Goal: Find specific page/section: Find specific page/section

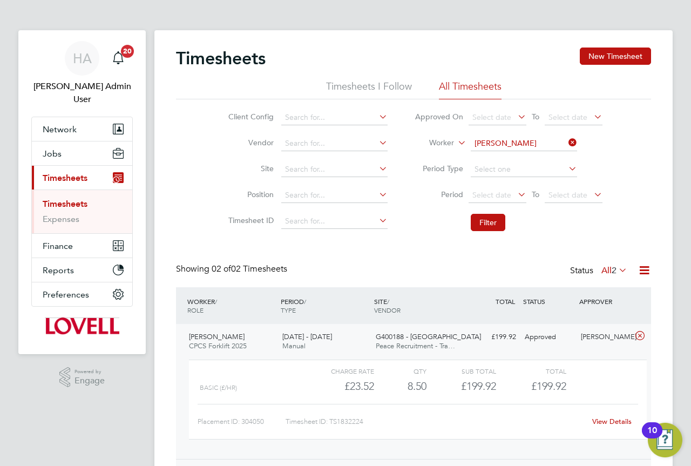
click at [566, 137] on icon at bounding box center [566, 142] width 0 height 15
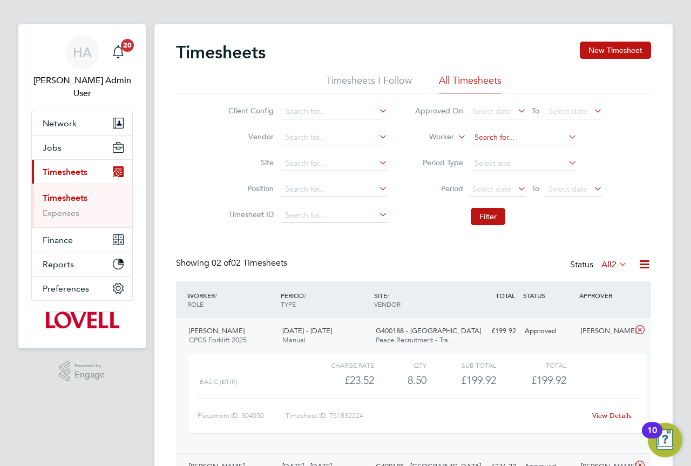
click at [547, 135] on input at bounding box center [524, 137] width 106 height 15
type input "r"
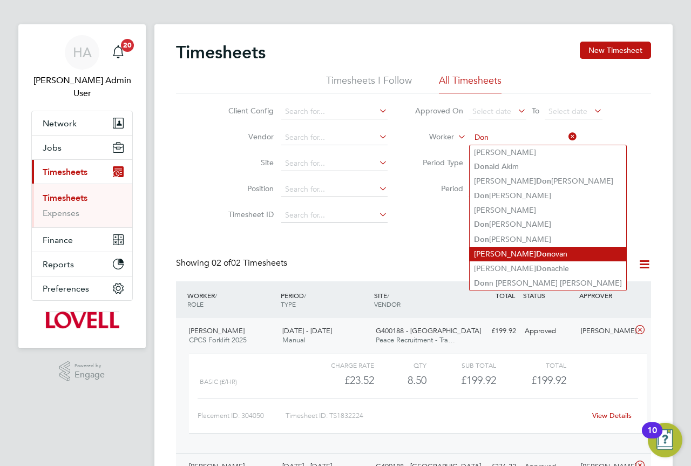
click at [538, 250] on li "[PERSON_NAME] [PERSON_NAME]" at bounding box center [548, 254] width 157 height 15
type input "[PERSON_NAME]"
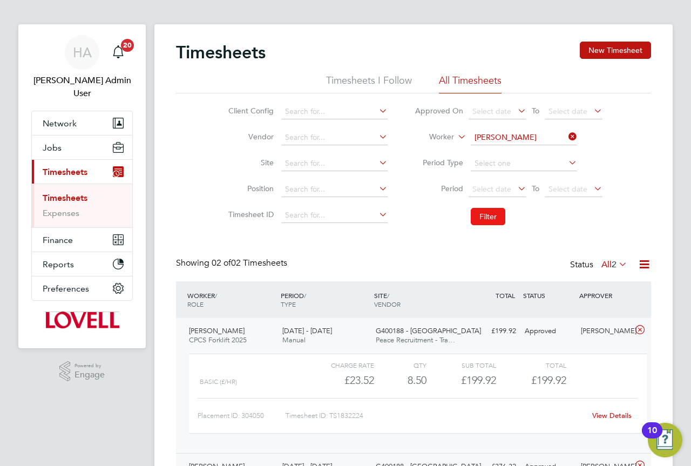
click at [490, 214] on button "Filter" at bounding box center [488, 216] width 35 height 17
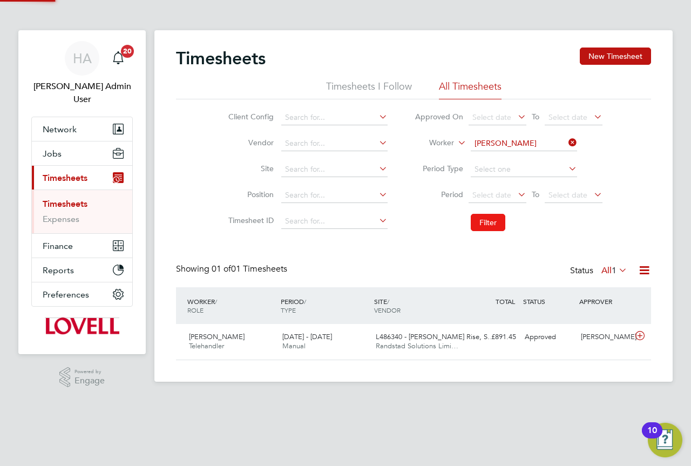
scroll to position [28, 94]
click at [566, 143] on icon at bounding box center [566, 142] width 0 height 15
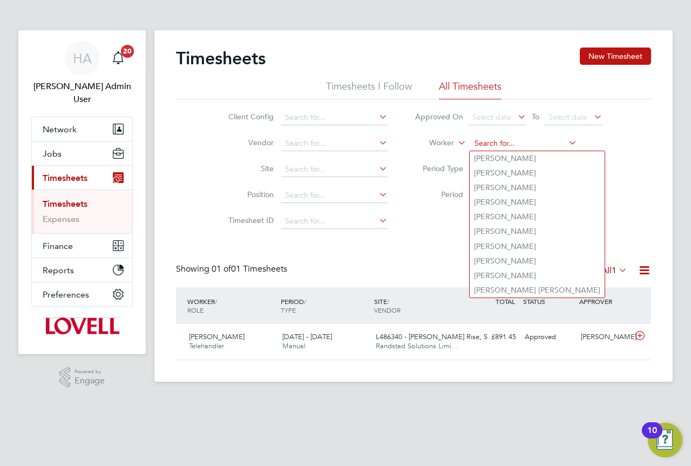
click at [486, 141] on input at bounding box center [524, 143] width 106 height 15
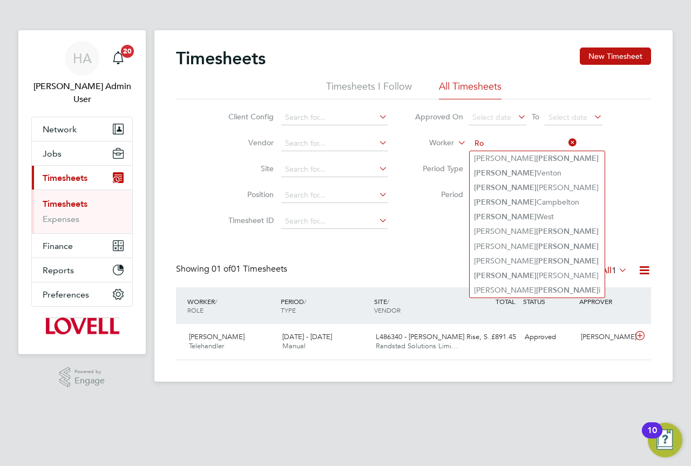
type input "R"
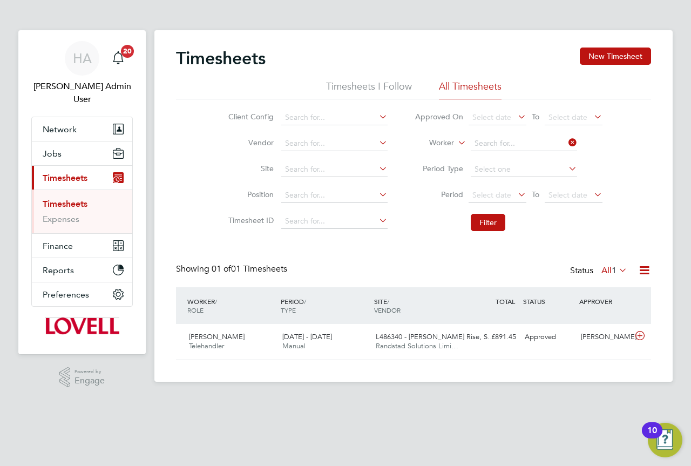
click at [227, 249] on div "Timesheets New Timesheet Timesheets I Follow All Timesheets Client Config Vendo…" at bounding box center [413, 203] width 475 height 313
